Goal: Task Accomplishment & Management: Manage account settings

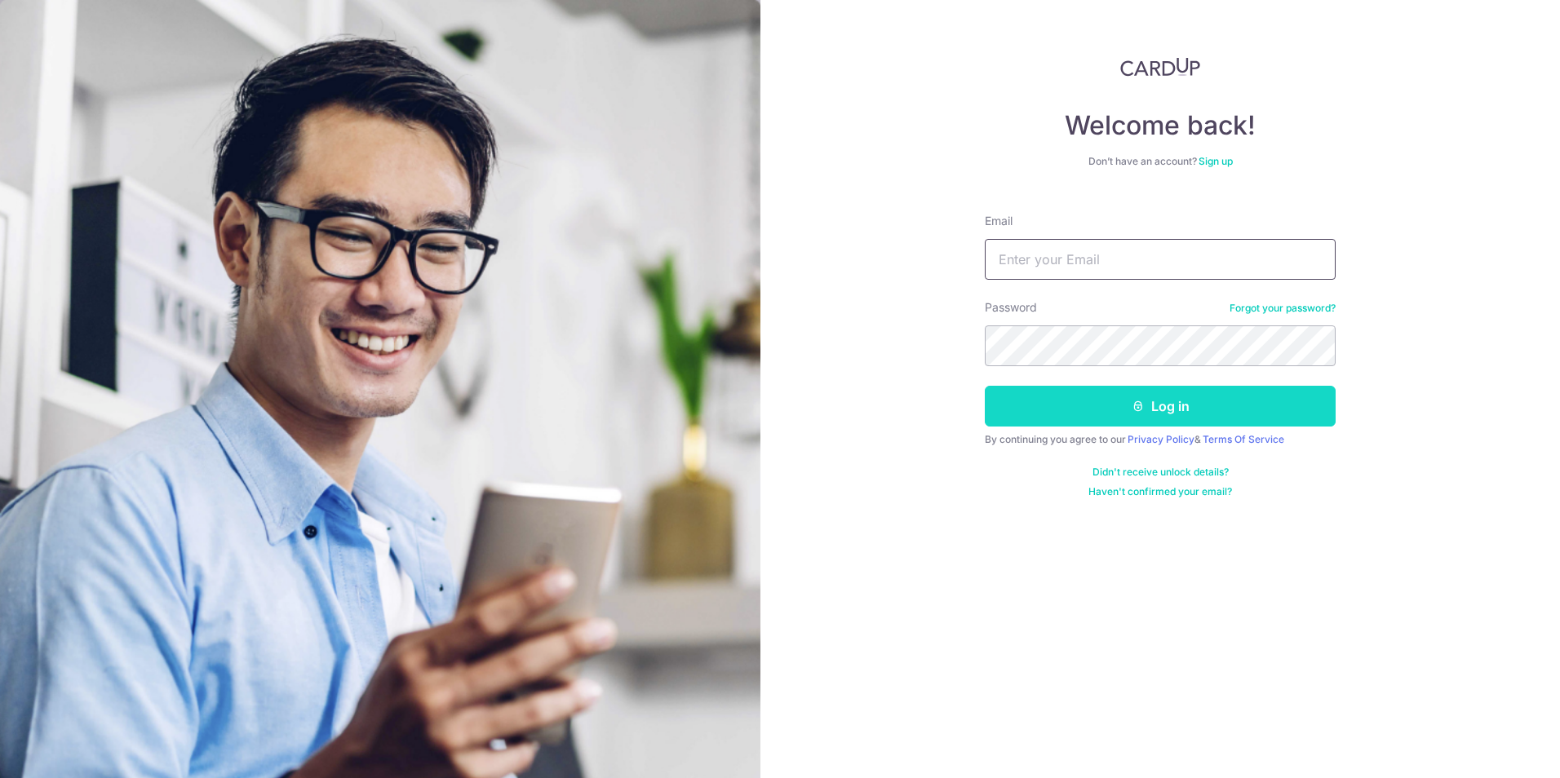
type input "missiarogelio@gmail.com"
click at [1080, 405] on button "Log in" at bounding box center [1160, 406] width 351 height 41
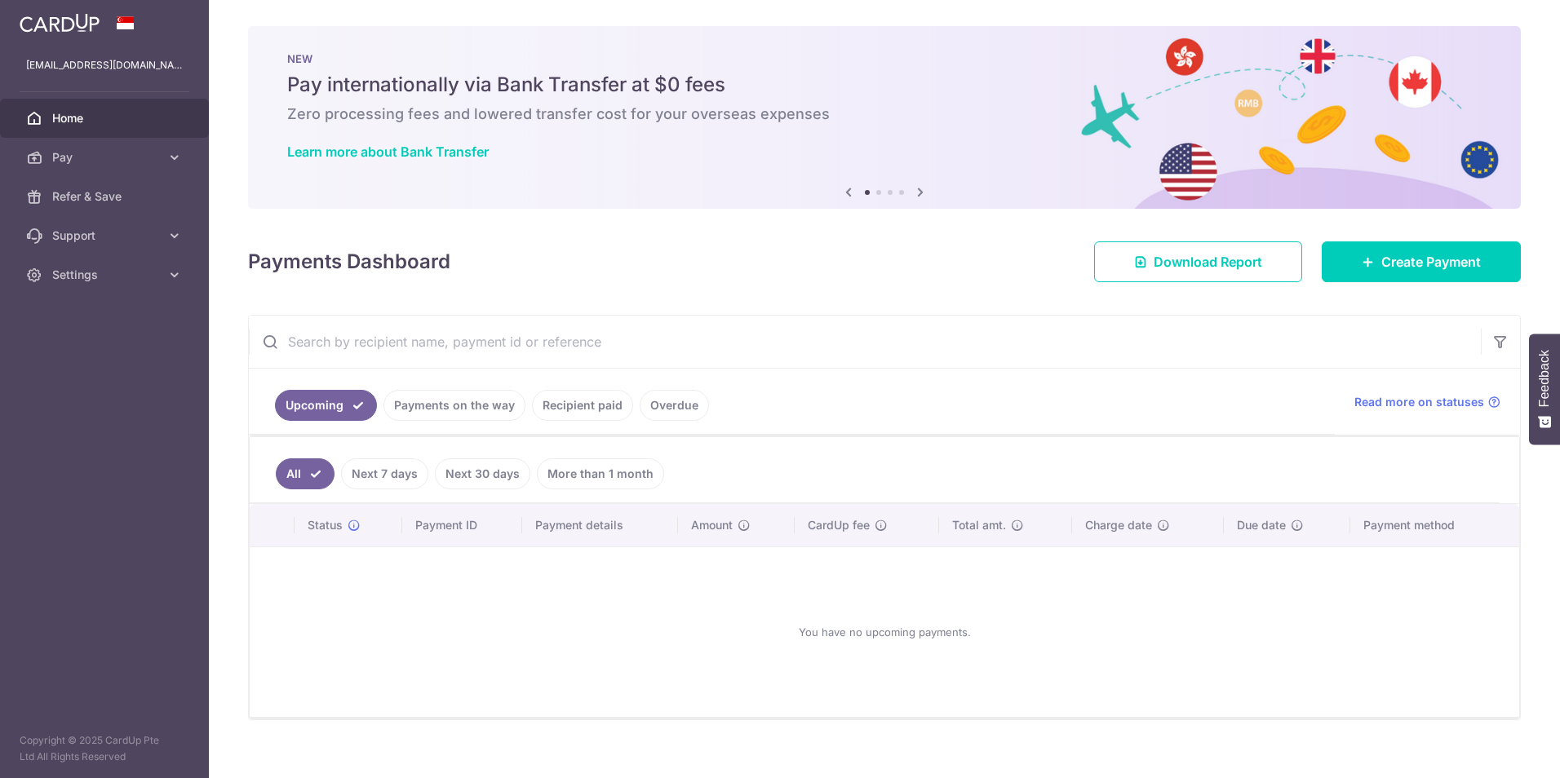
click at [440, 398] on link "Payments on the way" at bounding box center [454, 405] width 142 height 31
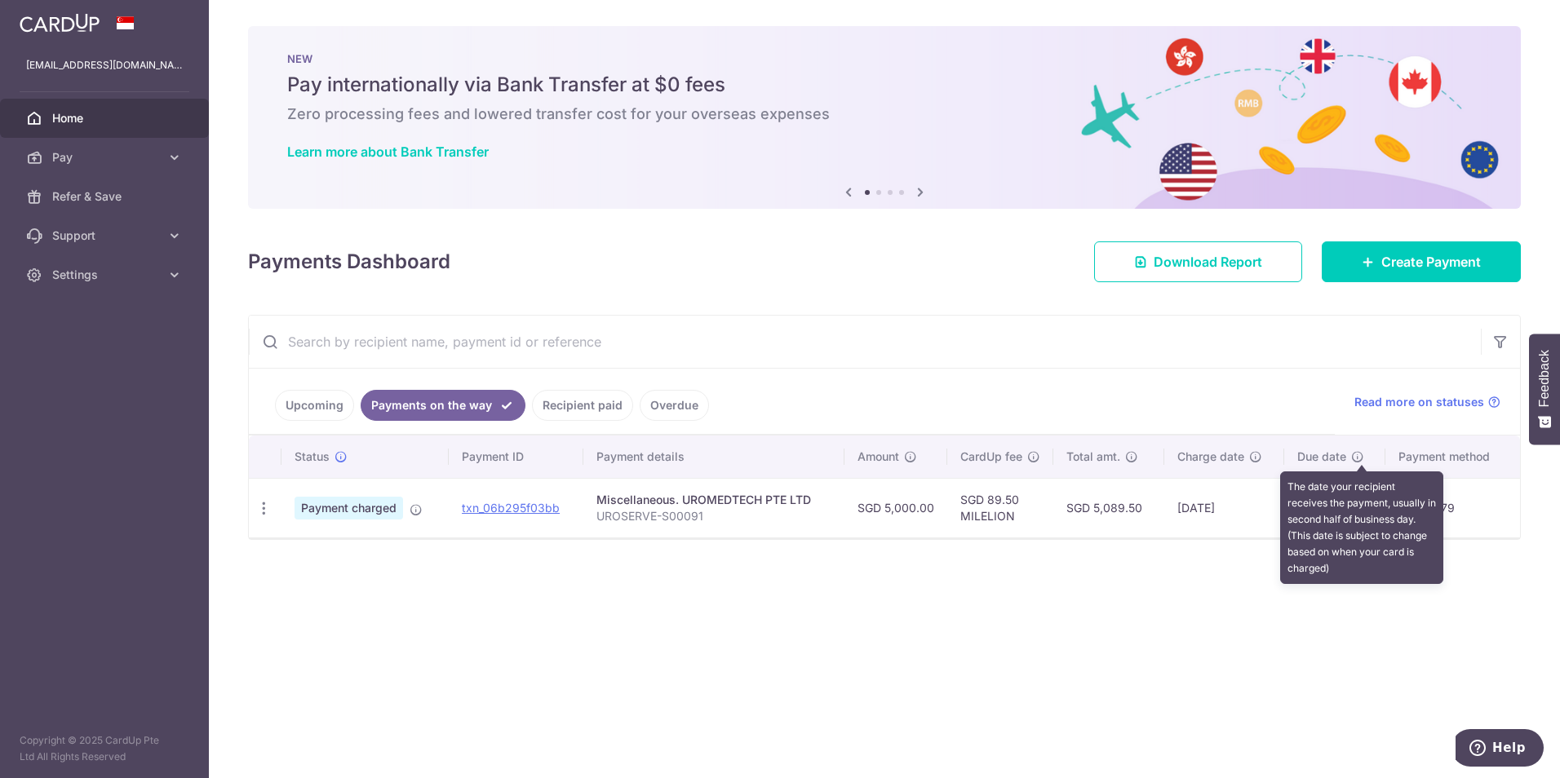
click at [1361, 455] on icon at bounding box center [1357, 456] width 13 height 13
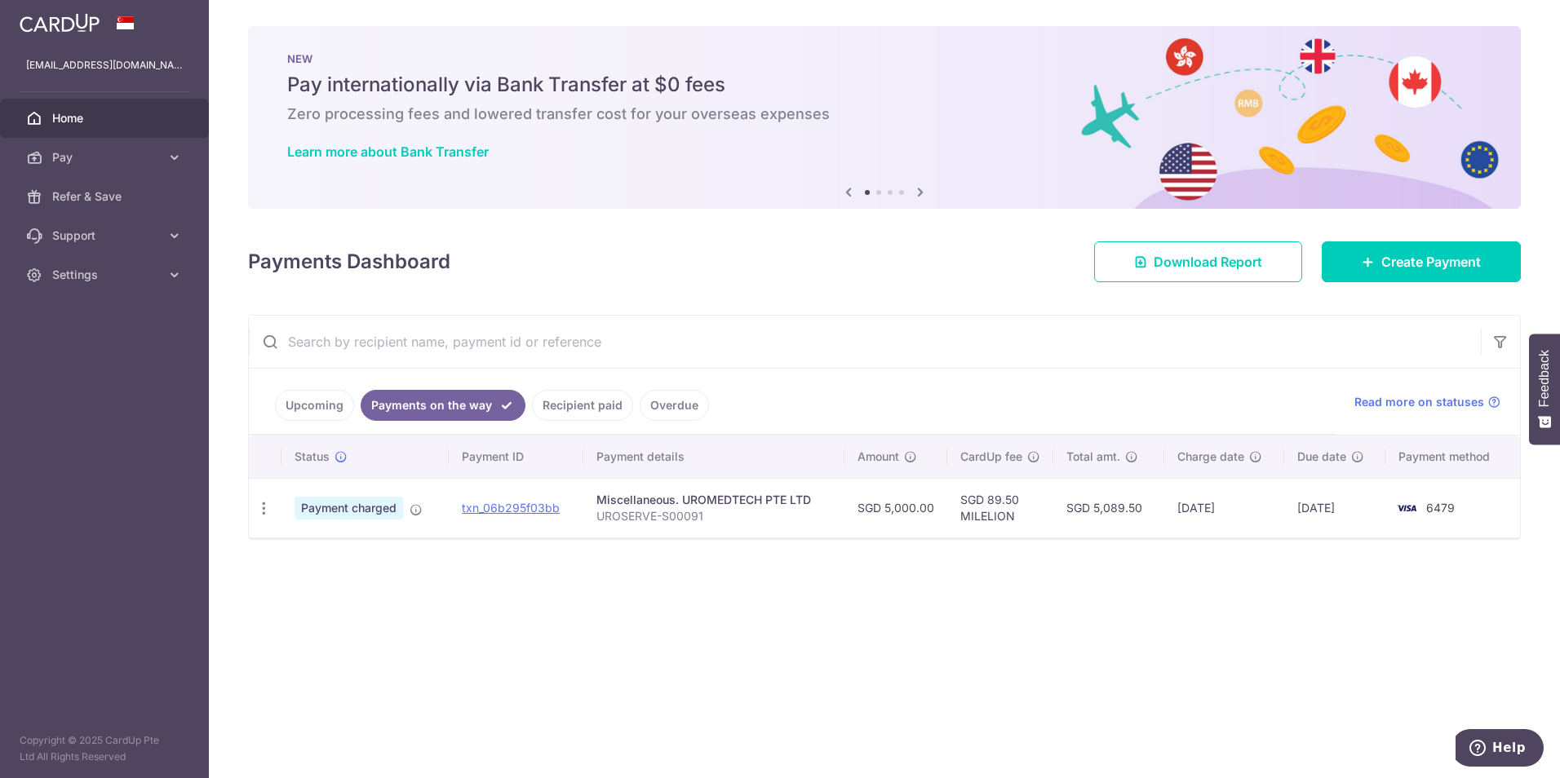
click at [1294, 638] on div "× Pause Schedule Pause all future payments in this series Pause just this one p…" at bounding box center [884, 389] width 1351 height 778
click at [94, 290] on link "Settings" at bounding box center [104, 274] width 209 height 39
click at [85, 357] on span "Logout" at bounding box center [106, 353] width 108 height 16
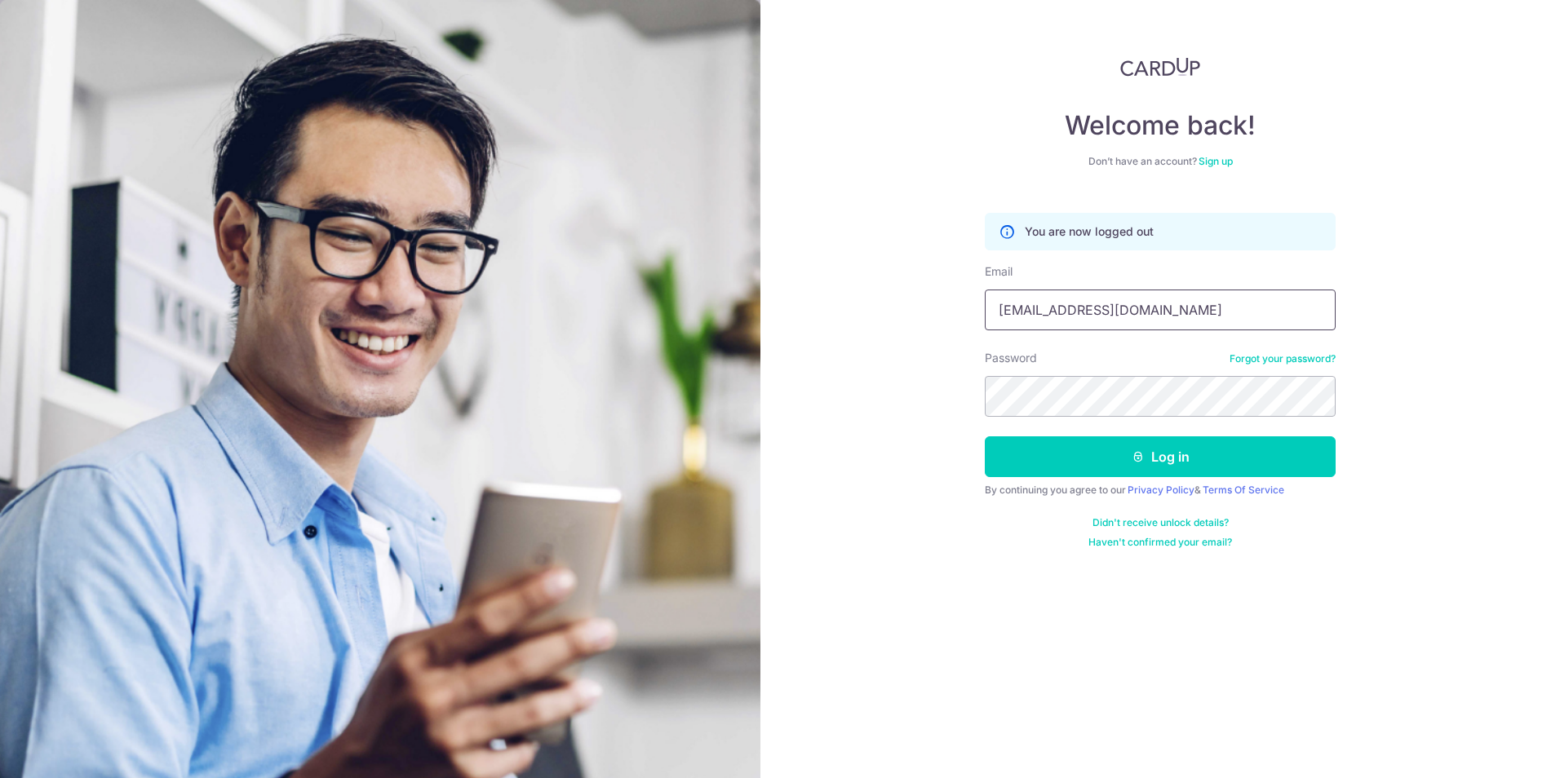
click at [1162, 324] on input "missiarogelio@gmail.com" at bounding box center [1160, 310] width 351 height 41
type input "[EMAIL_ADDRESS][DOMAIN_NAME]"
click at [1074, 473] on button "Log in" at bounding box center [1160, 456] width 351 height 41
